Goal: Information Seeking & Learning: Compare options

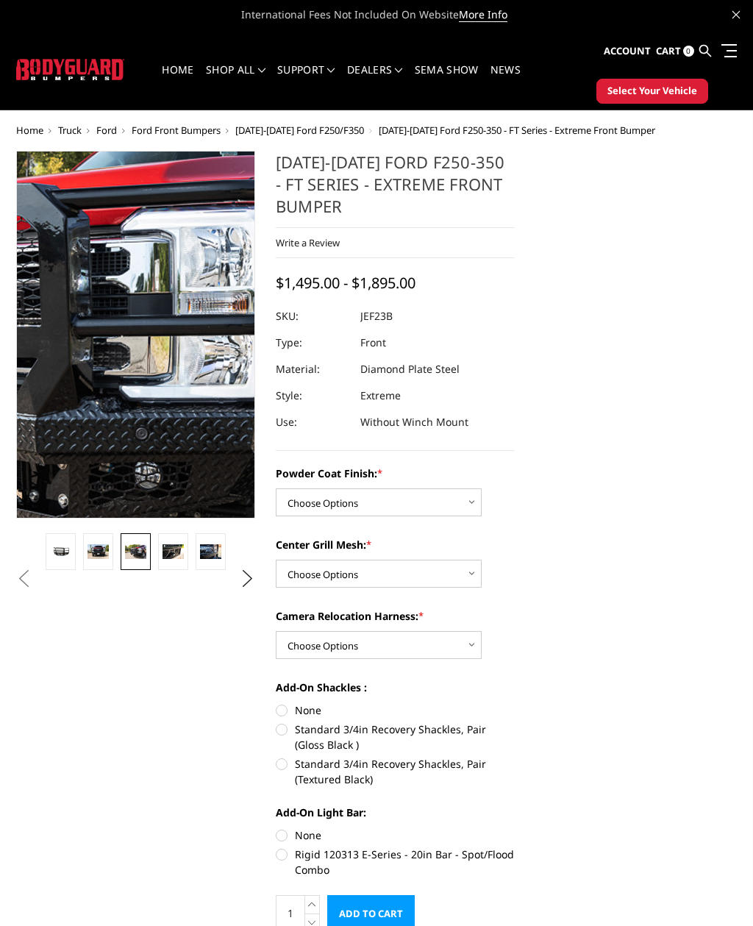
click at [173, 310] on img at bounding box center [27, 353] width 941 height 628
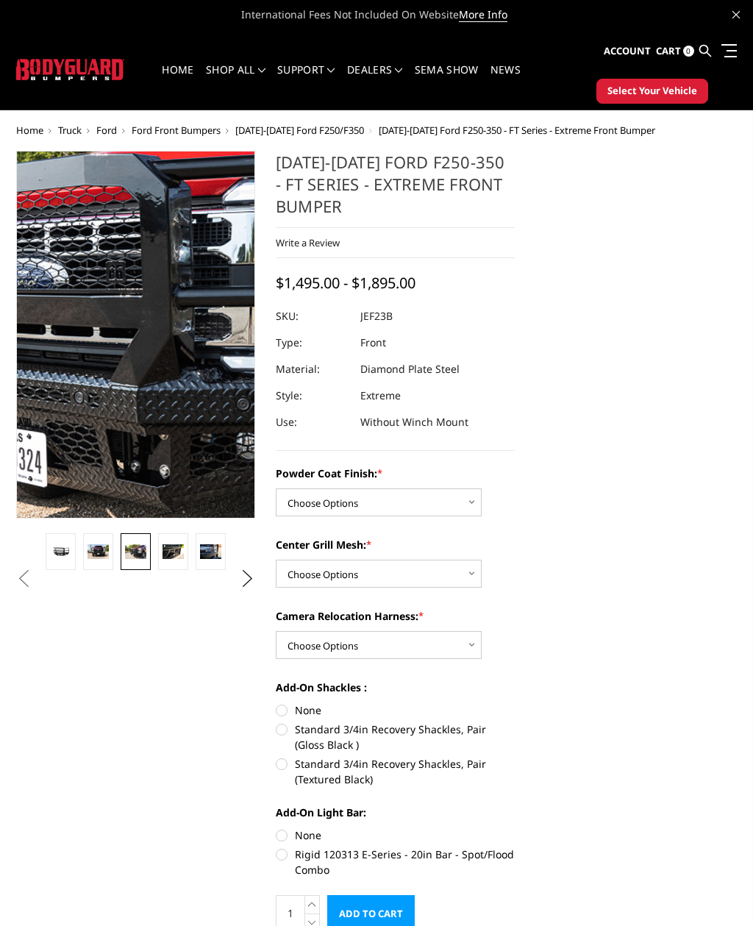
click at [138, 351] on img at bounding box center [128, 324] width 941 height 628
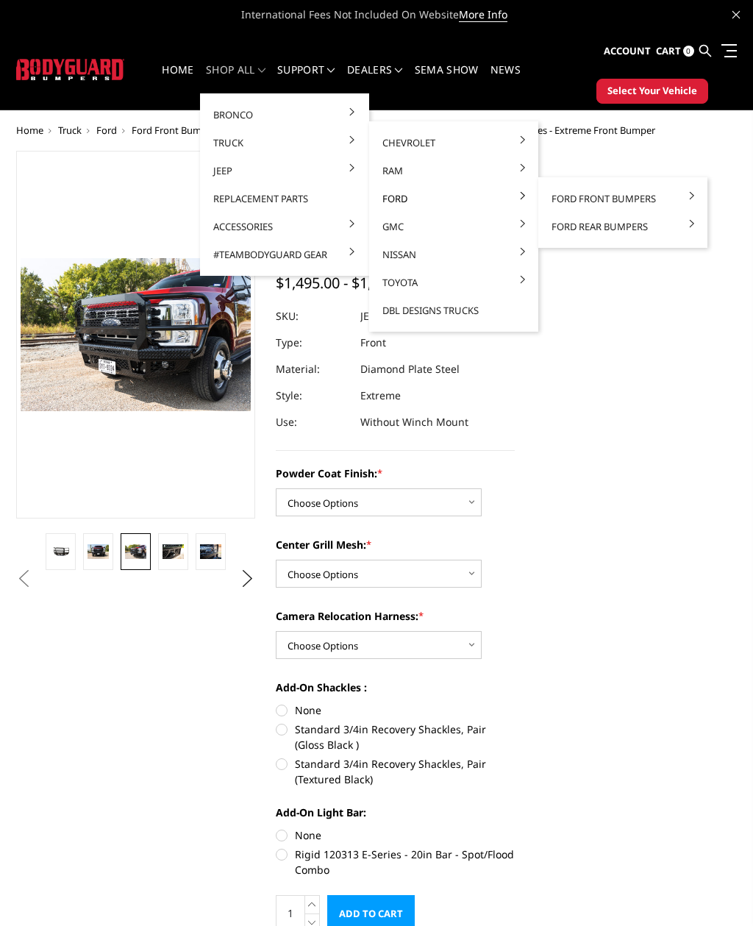
click at [515, 200] on link "Ford" at bounding box center [453, 199] width 157 height 28
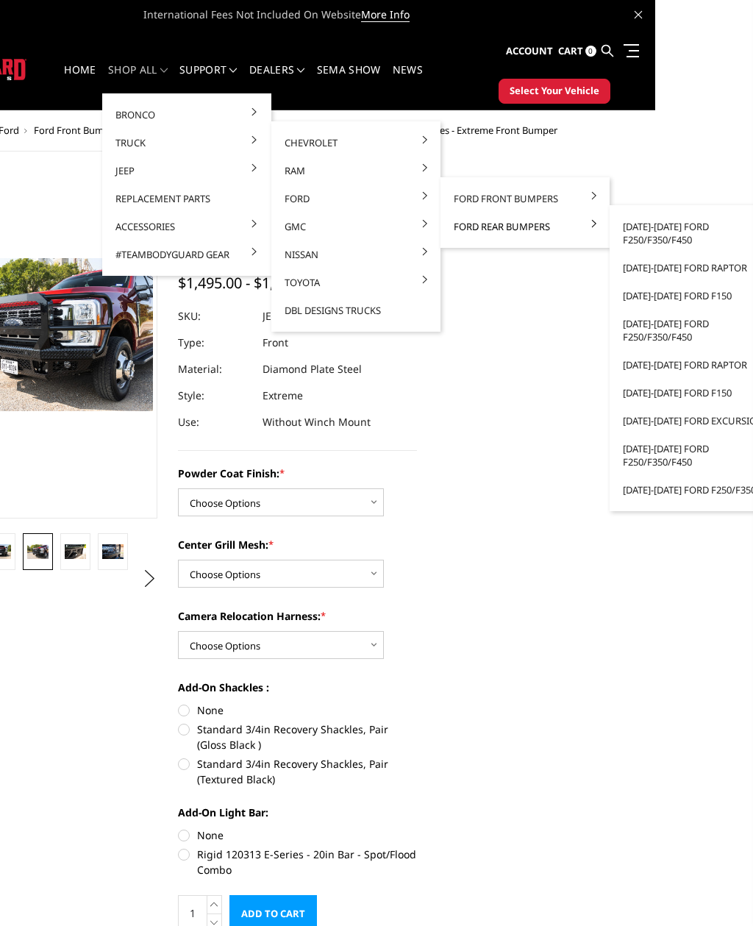
scroll to position [0, 119]
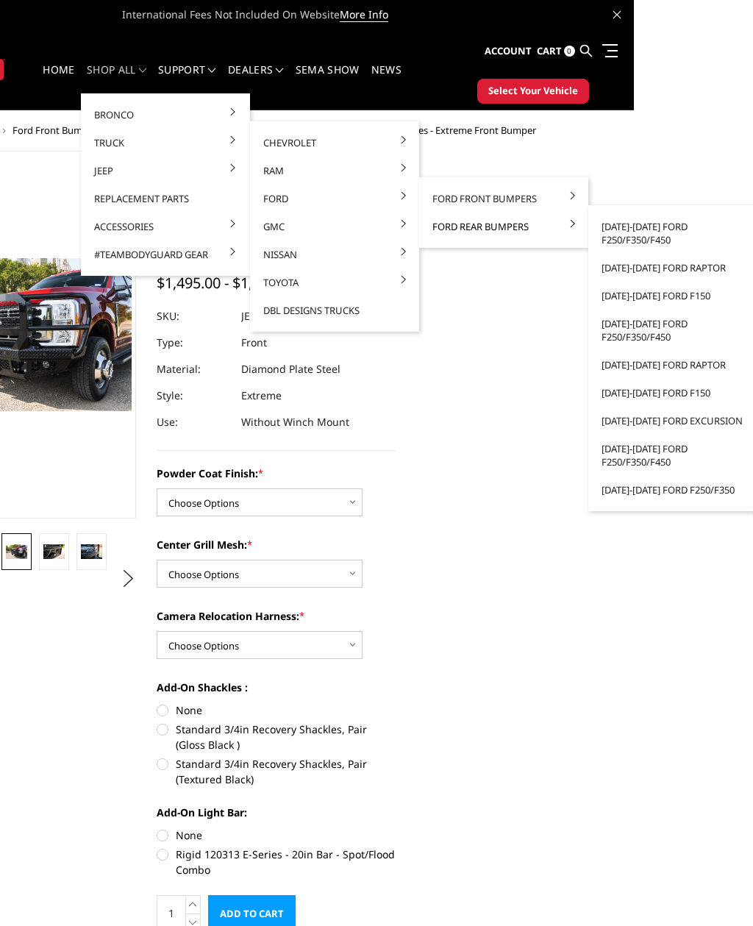
click at [646, 233] on link "[DATE]-[DATE] Ford F250/F350/F450" at bounding box center [672, 232] width 157 height 41
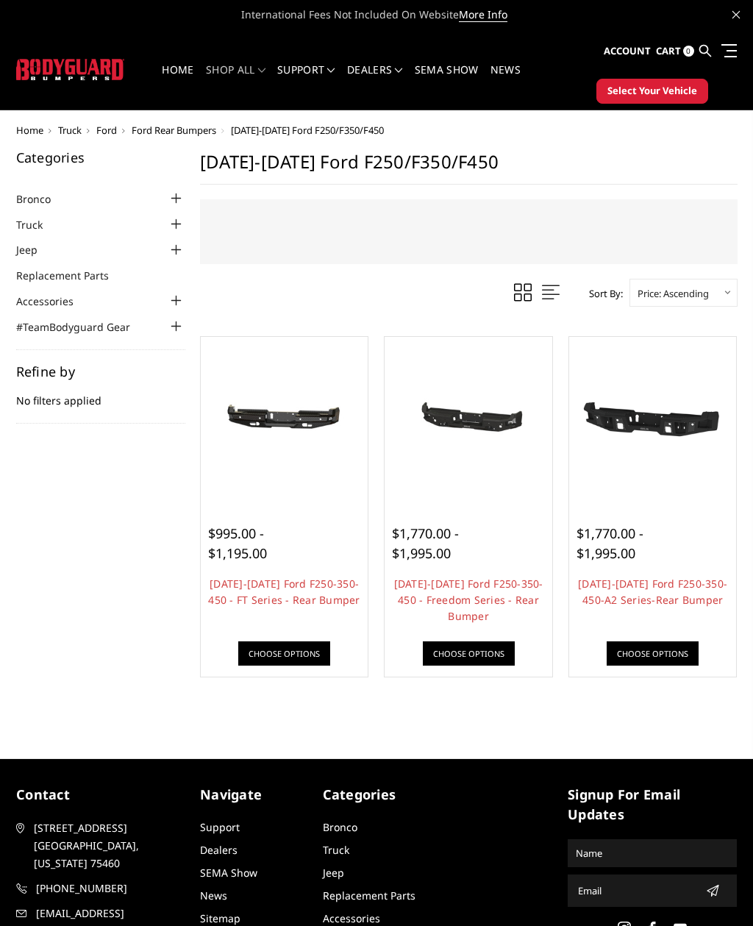
click at [319, 590] on link "[DATE]-[DATE] Ford F250-350-450 - FT Series - Rear Bumper" at bounding box center [283, 591] width 151 height 30
